Goal: Task Accomplishment & Management: Manage account settings

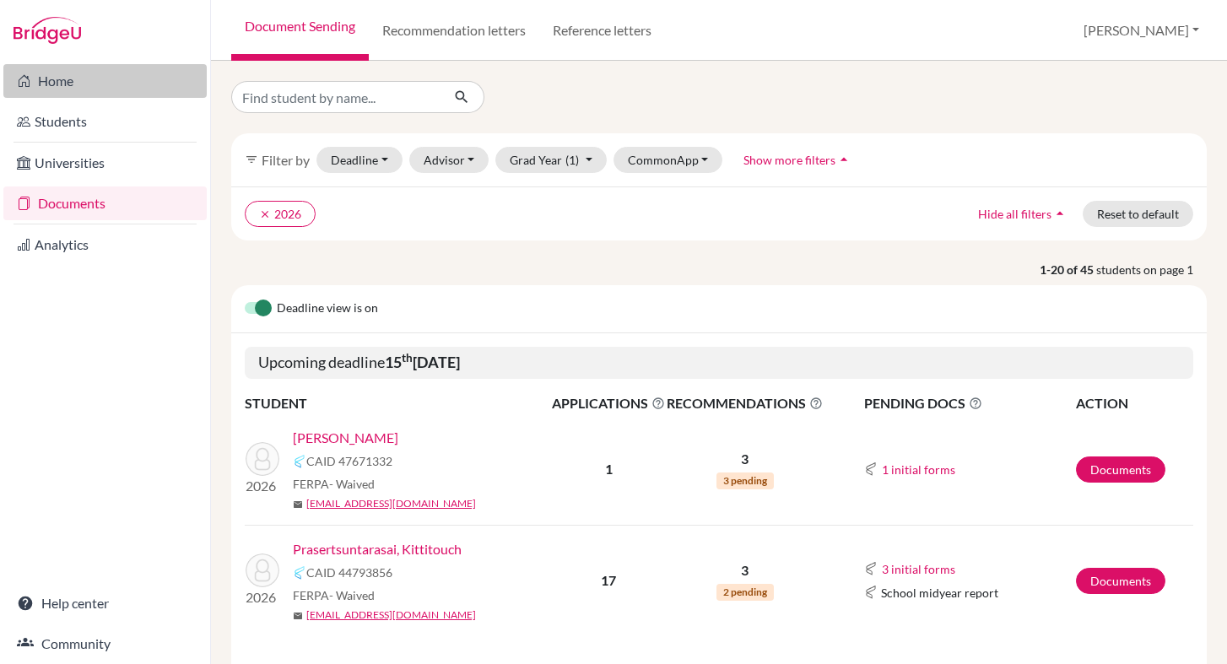
click at [62, 78] on link "Home" at bounding box center [104, 81] width 203 height 34
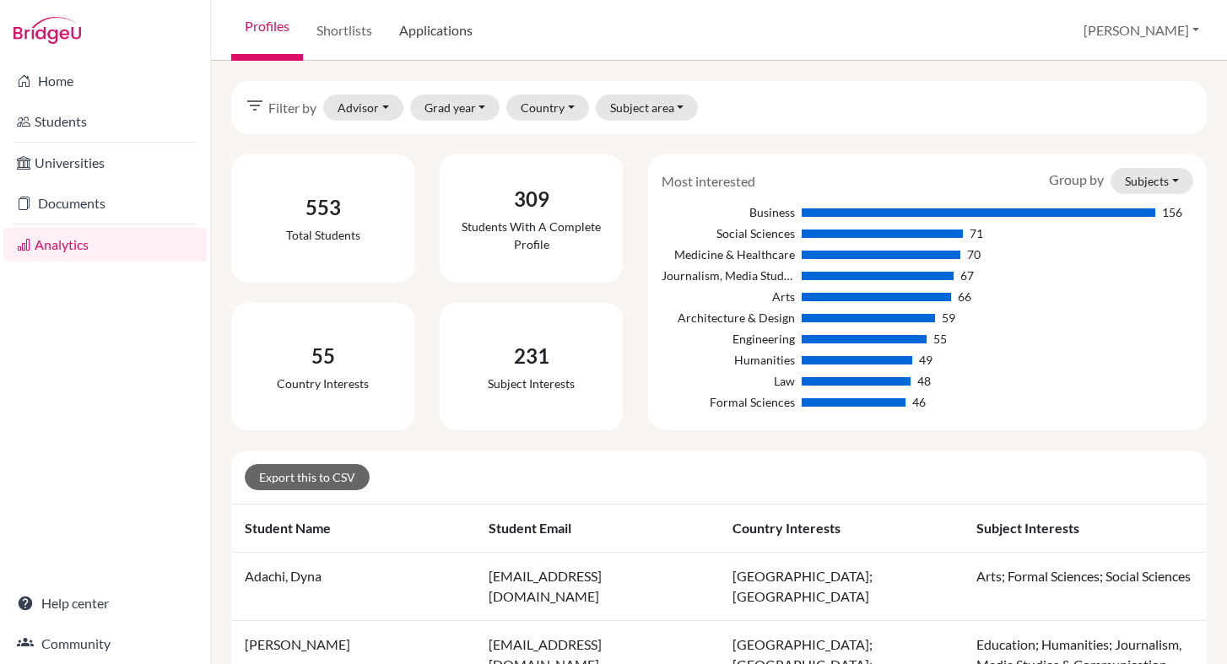
click at [446, 32] on link "Applications" at bounding box center [436, 30] width 100 height 61
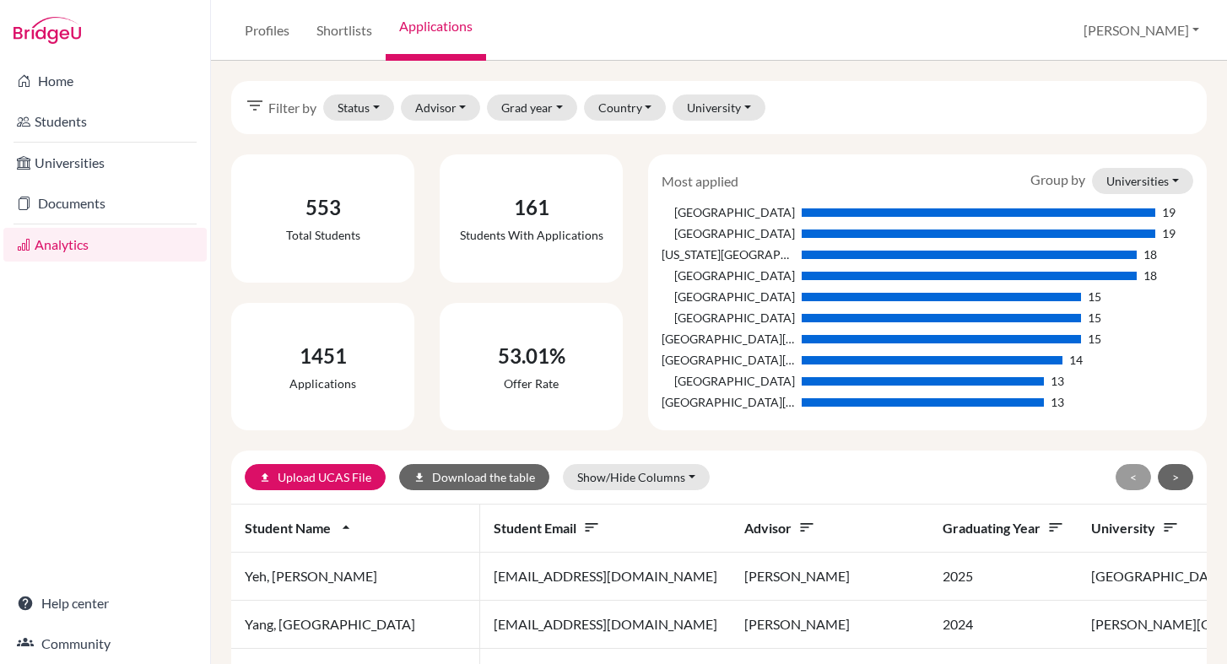
scroll to position [16, 0]
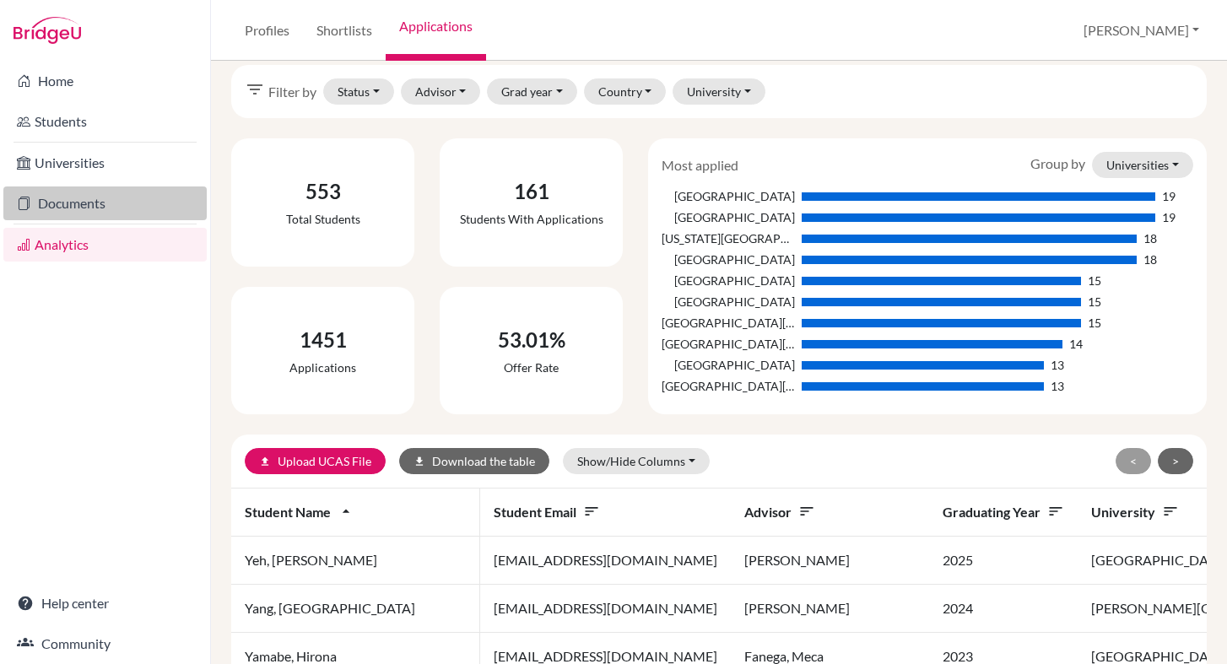
click at [107, 190] on link "Documents" at bounding box center [104, 204] width 203 height 34
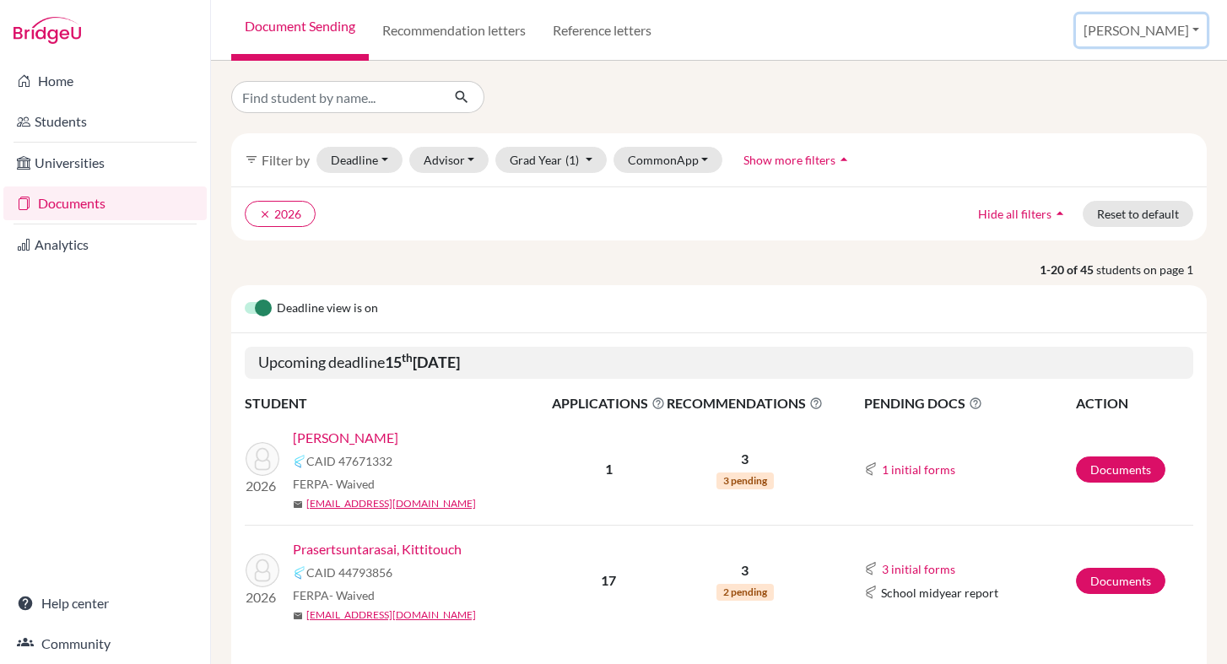
click at [1160, 30] on button "[PERSON_NAME]" at bounding box center [1141, 30] width 131 height 32
click at [1133, 94] on link "School Settings" at bounding box center [1096, 96] width 133 height 27
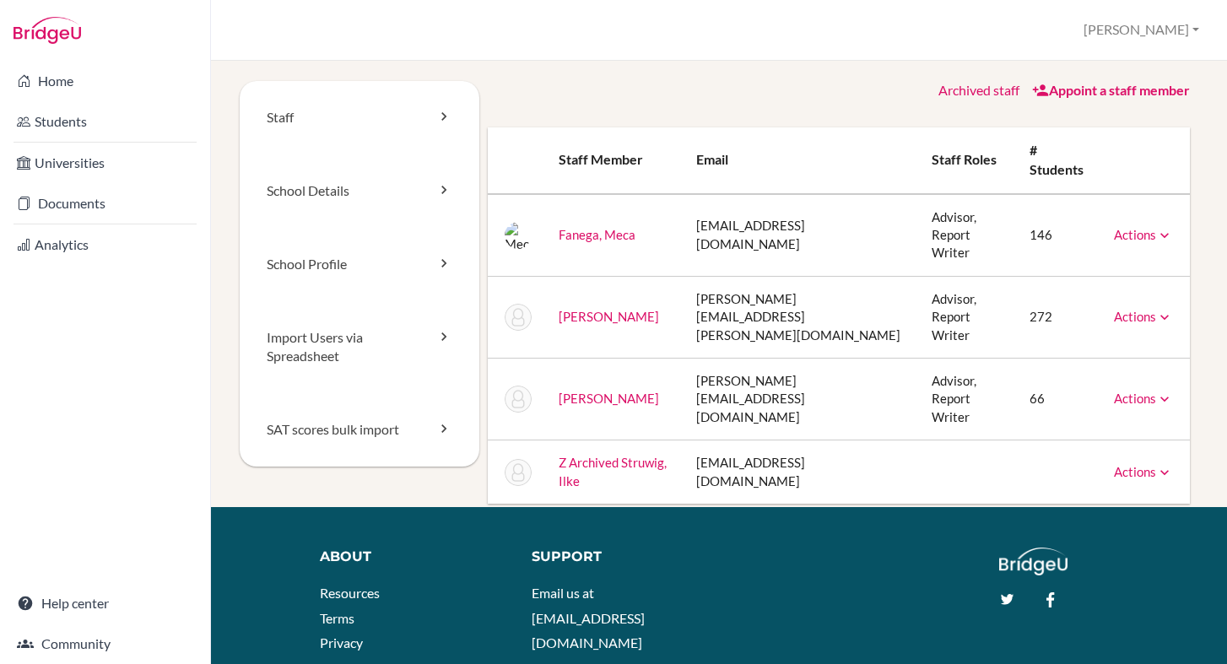
click at [1134, 227] on link "Actions" at bounding box center [1143, 234] width 59 height 15
click at [1083, 304] on link "Archive" at bounding box center [1100, 312] width 143 height 24
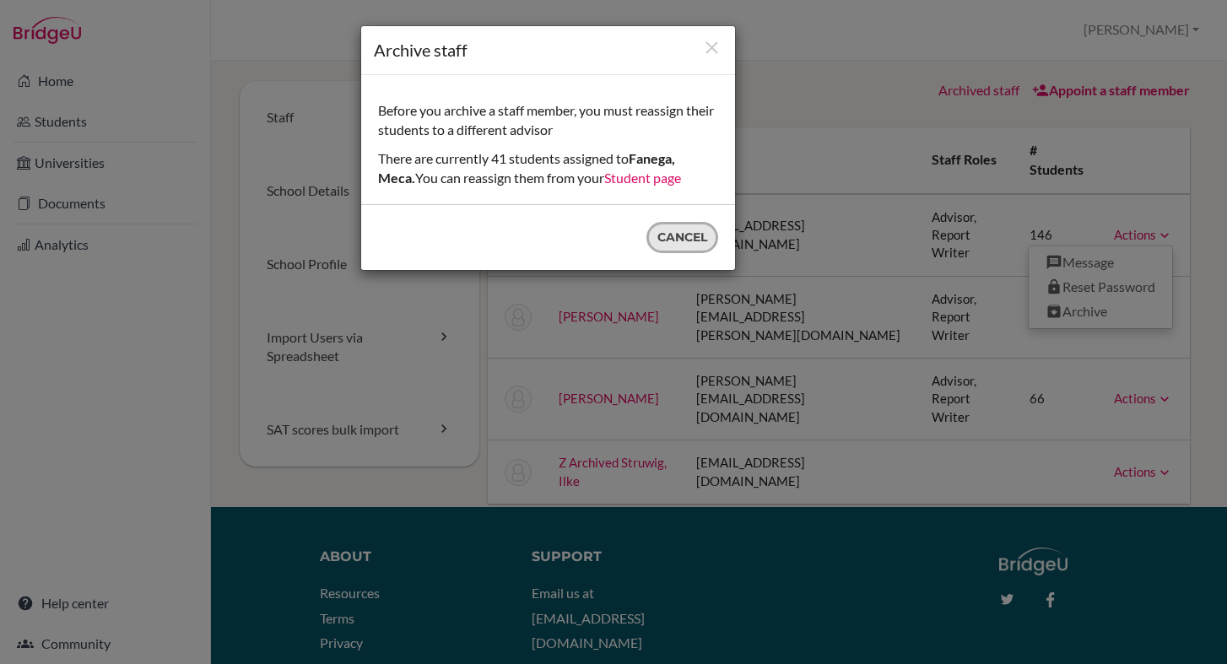
click at [671, 235] on button "Cancel" at bounding box center [682, 237] width 72 height 31
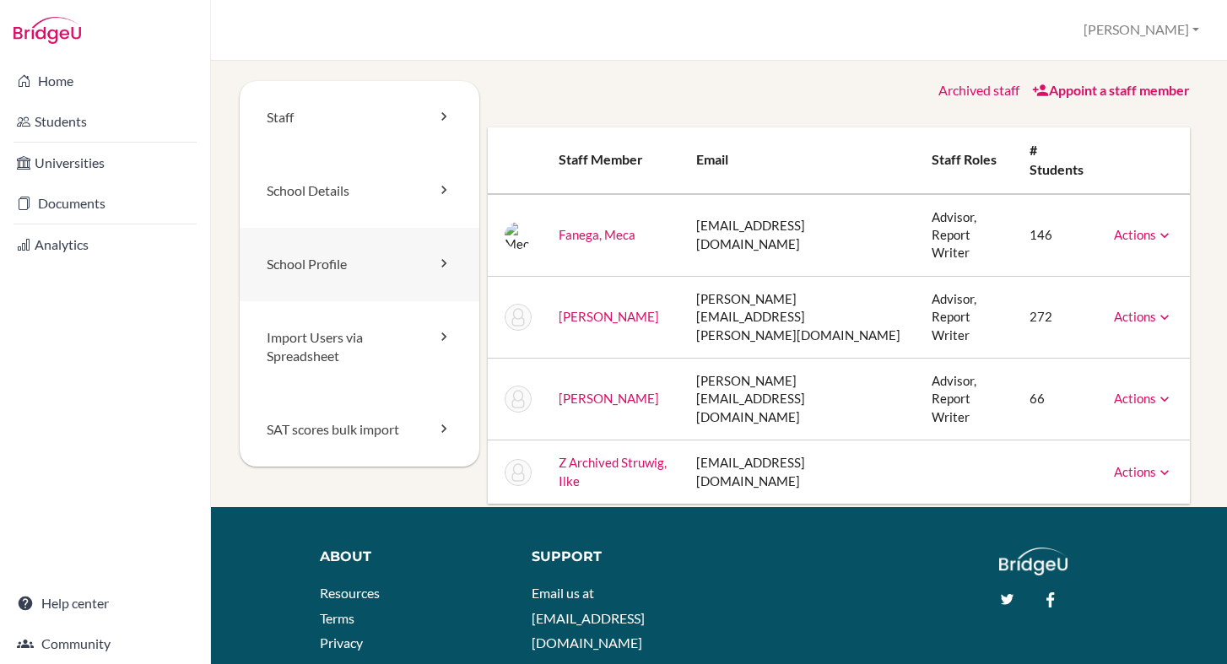
click at [323, 271] on link "School Profile" at bounding box center [360, 264] width 240 height 73
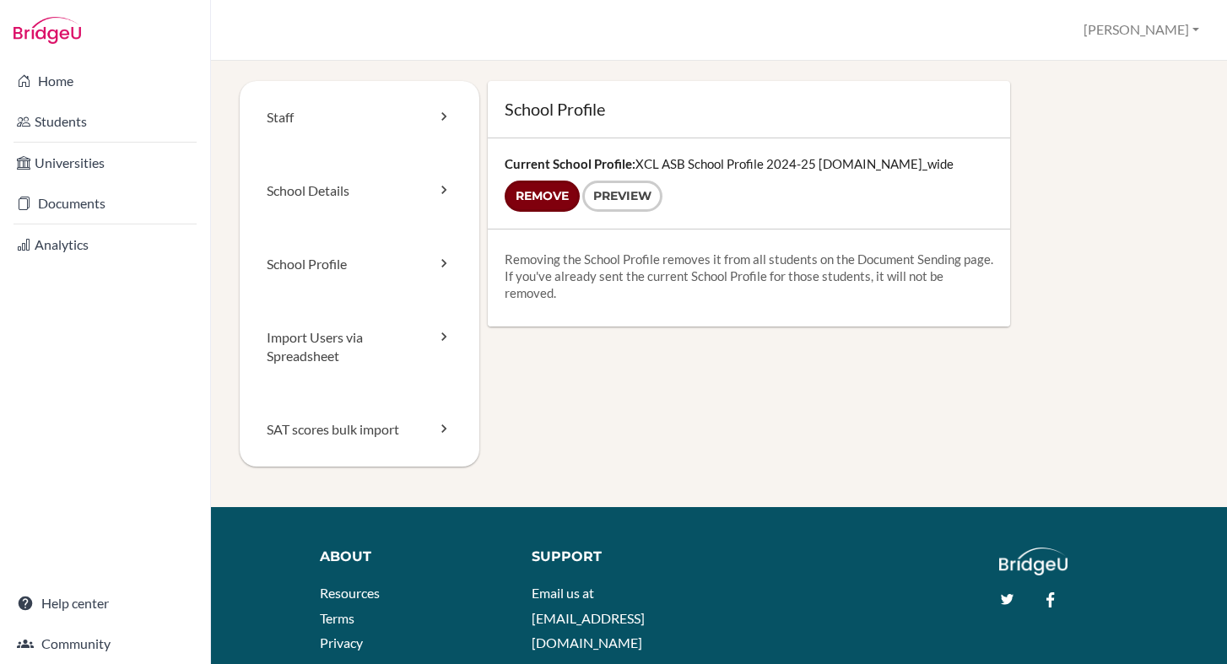
click at [524, 200] on input "Remove" at bounding box center [542, 196] width 75 height 31
